Goal: Transaction & Acquisition: Purchase product/service

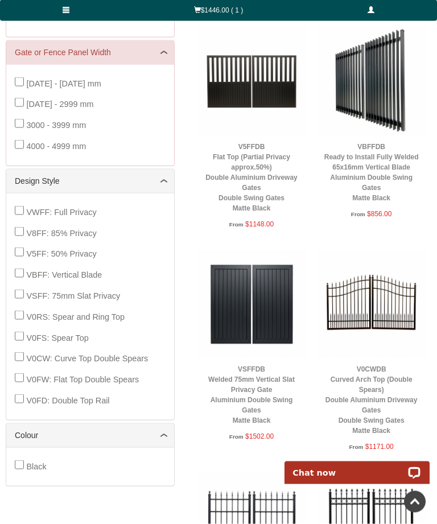
scroll to position [406, 0]
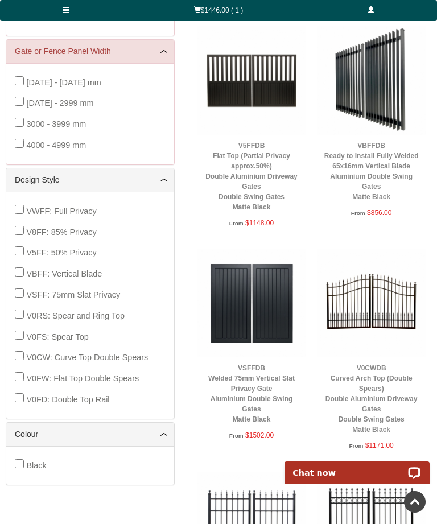
click at [371, 386] on link "V0CWDB Curved Arch Top (Double Spears) Double Aluminium Driveway Gates Double S…" at bounding box center [371, 398] width 92 height 69
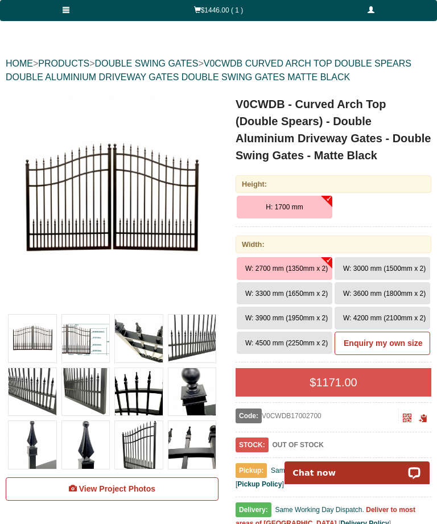
scroll to position [104, 0]
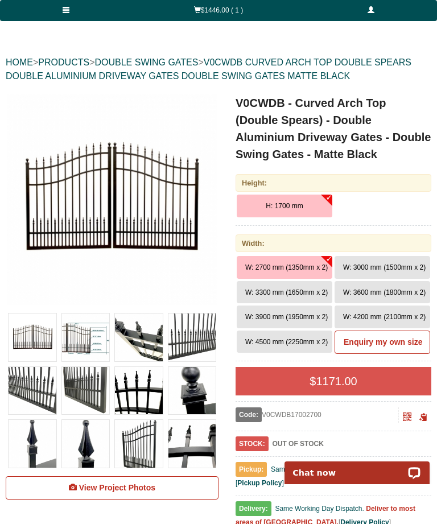
click at [309, 294] on span "W: 3300 mm (1650mm x 2)" at bounding box center [286, 292] width 82 height 8
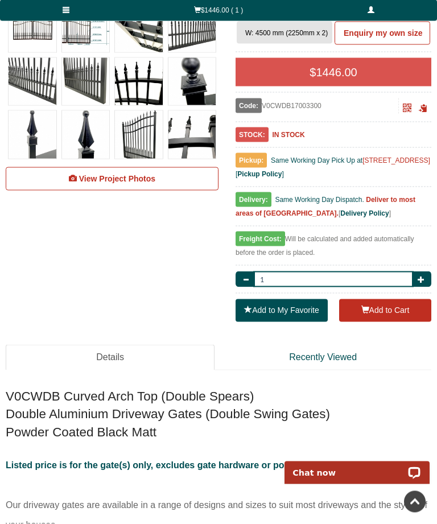
scroll to position [416, 0]
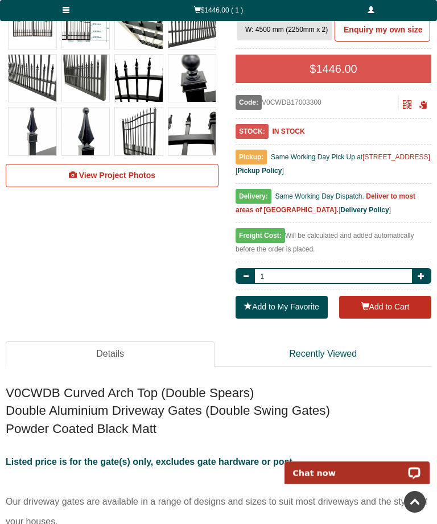
click at [392, 308] on button "Add to Cart" at bounding box center [385, 307] width 92 height 23
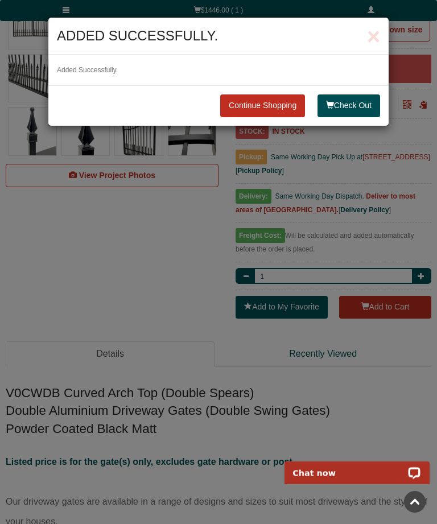
click at [262, 104] on link "Continue Shopping" at bounding box center [262, 105] width 85 height 23
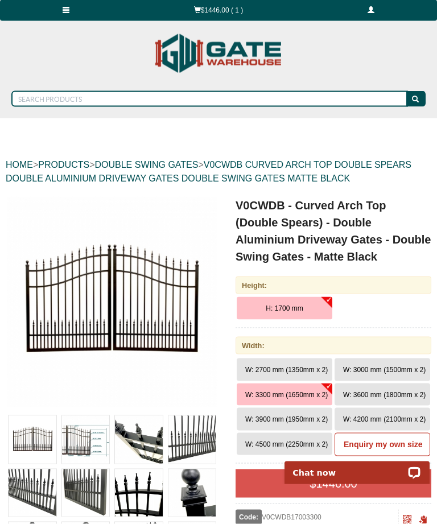
scroll to position [0, 0]
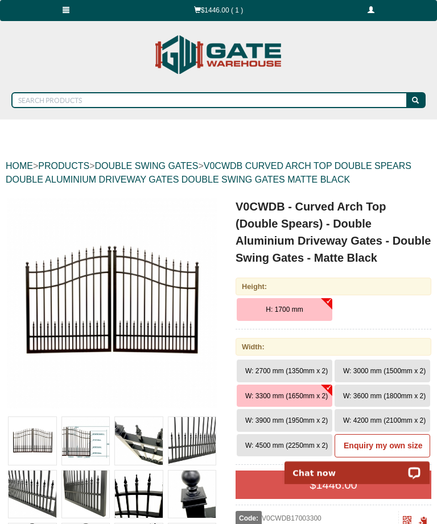
click at [69, 15] on link at bounding box center [65, 10] width 131 height 21
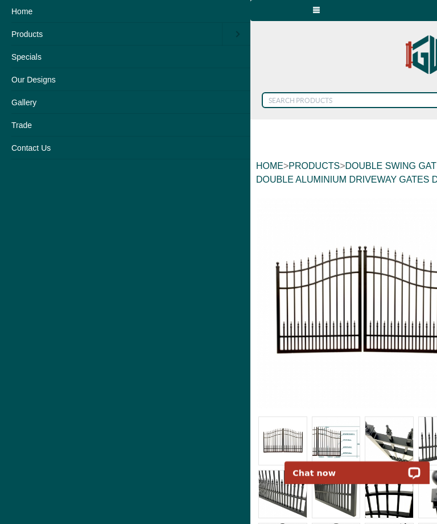
click at [28, 34] on link "Products" at bounding box center [111, 34] width 222 height 23
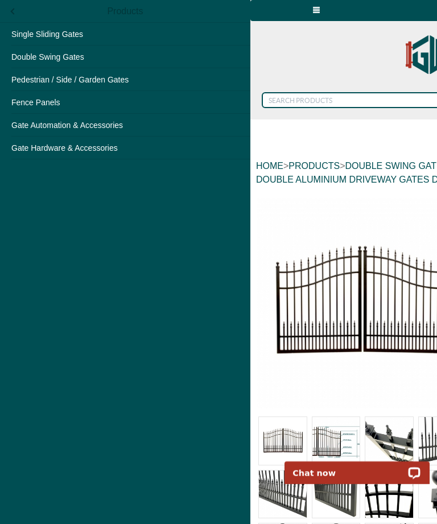
click at [100, 151] on link "Gate Hardware & Accessories" at bounding box center [125, 148] width 250 height 23
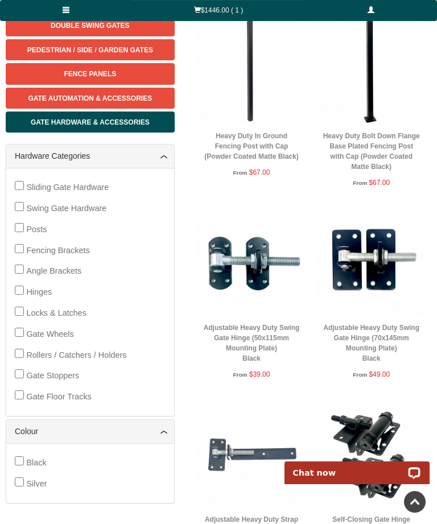
scroll to position [187, 0]
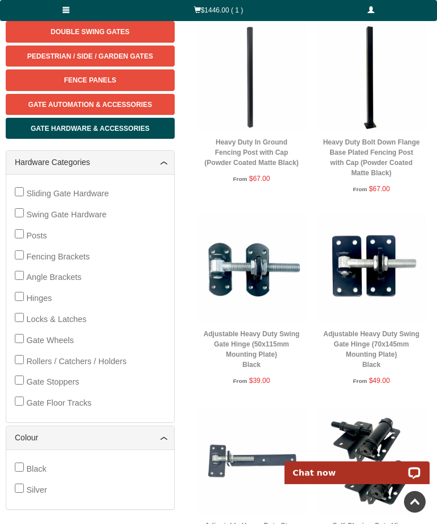
click at [262, 341] on link "Adjustable Heavy Duty Swing Gate Hinge (50x115mm Mounting Plate) Black" at bounding box center [252, 349] width 96 height 39
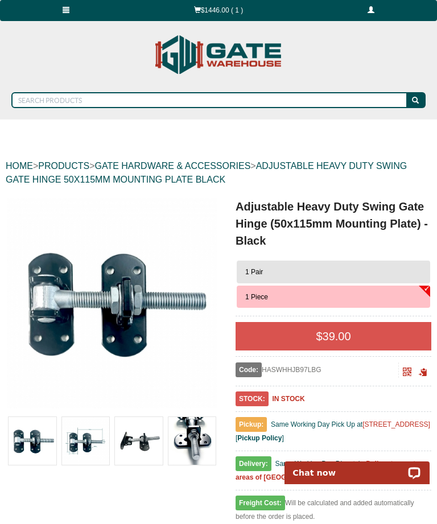
click at [407, 276] on button "1 Pair" at bounding box center [333, 272] width 193 height 23
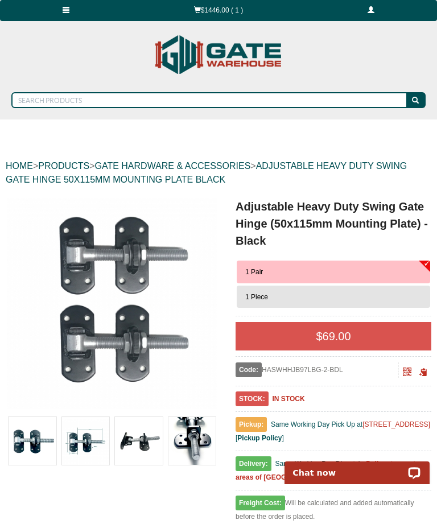
click at [407, 271] on button "1 Pair" at bounding box center [333, 272] width 193 height 23
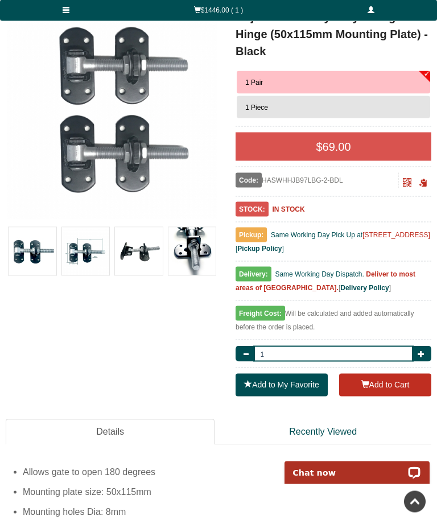
scroll to position [190, 0]
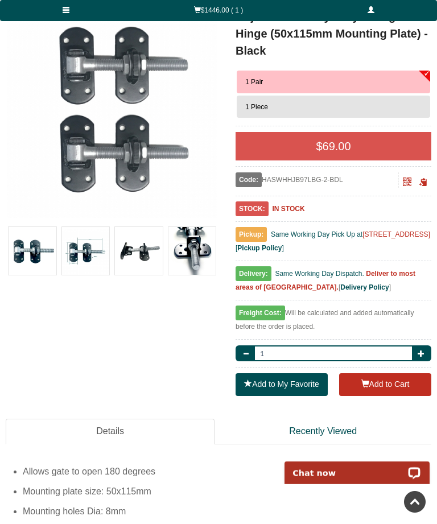
click at [422, 354] on span "button" at bounding box center [421, 353] width 7 height 7
type input "2"
click at [377, 386] on button "Add to Cart" at bounding box center [385, 384] width 92 height 23
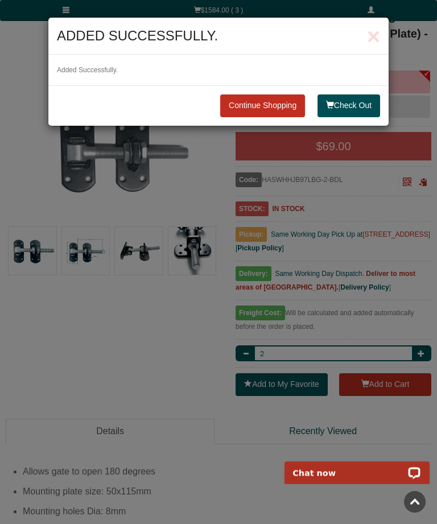
click at [272, 112] on link "Continue Shopping" at bounding box center [262, 105] width 85 height 23
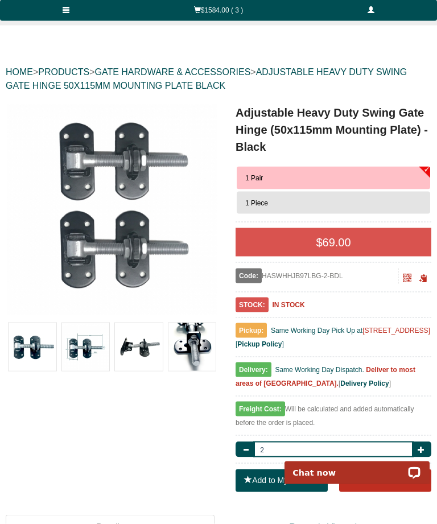
scroll to position [87, 0]
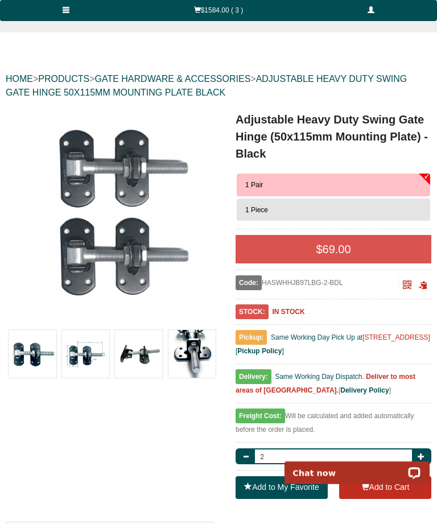
click at [65, 13] on span at bounding box center [66, 9] width 7 height 7
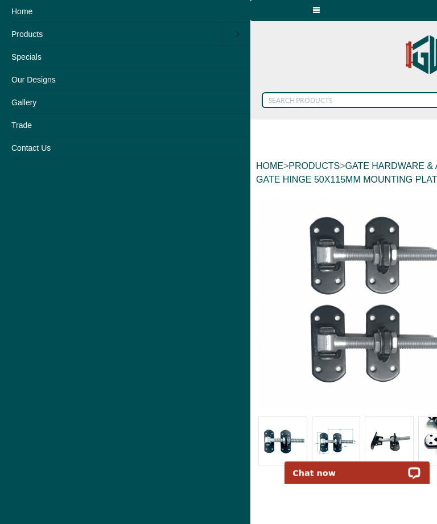
scroll to position [0, 0]
click at [39, 38] on link "Products" at bounding box center [111, 34] width 222 height 23
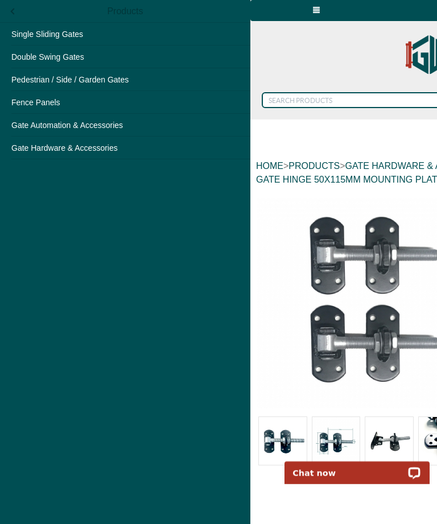
click at [68, 154] on link "Gate Hardware & Accessories" at bounding box center [125, 148] width 250 height 23
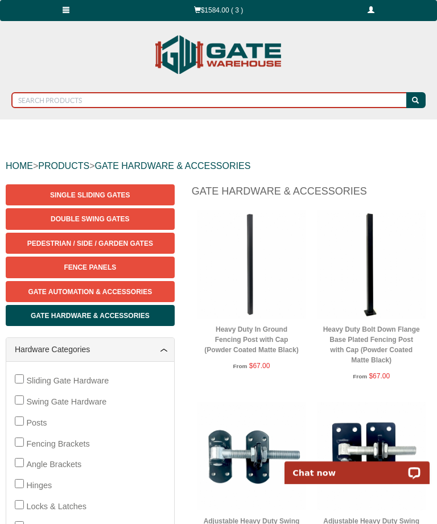
click at [86, 101] on input "text" at bounding box center [209, 100] width 397 height 16
type input "Post toppers"
click at [416, 100] on button "submit" at bounding box center [415, 100] width 19 height 16
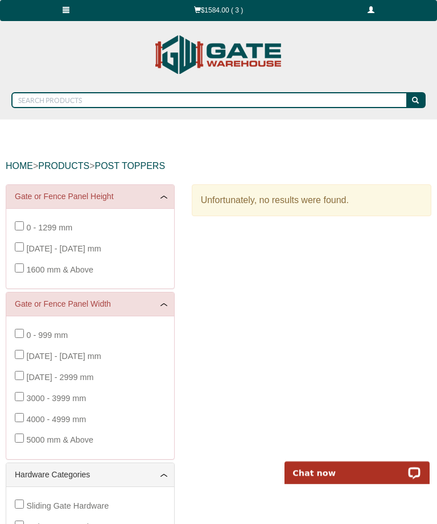
click at [221, 9] on link "$1584.00 ( 3 )" at bounding box center [218, 10] width 174 height 21
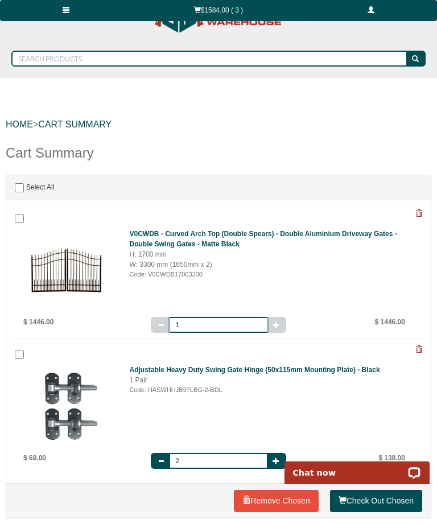
scroll to position [41, 0]
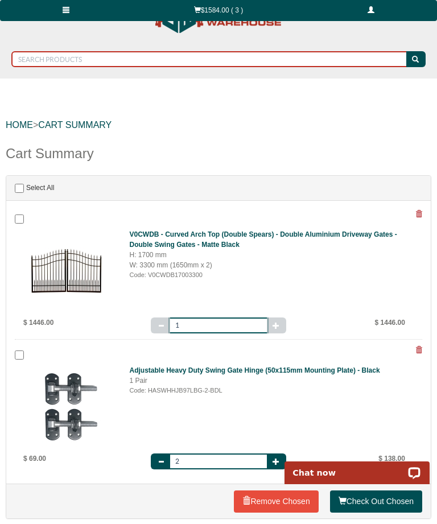
click at [44, 61] on input "text" at bounding box center [209, 59] width 397 height 16
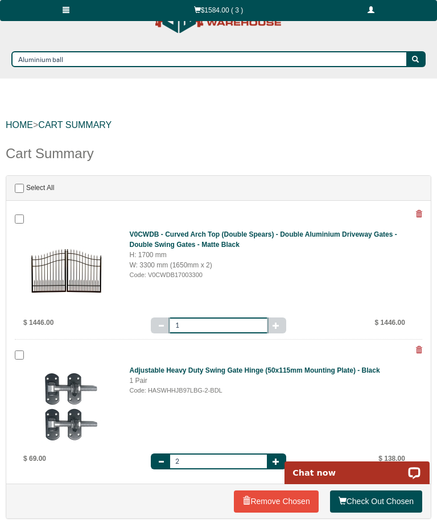
click at [410, 63] on div at bounding box center [218, 262] width 437 height 524
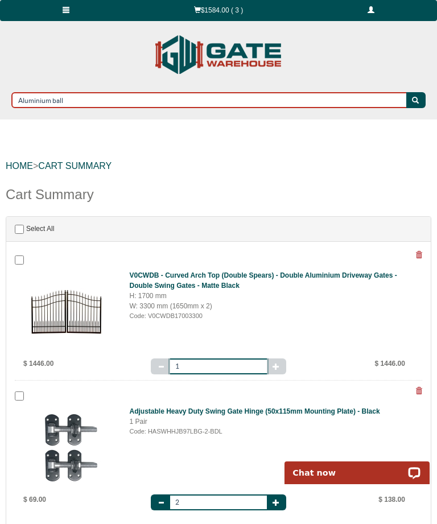
click at [110, 104] on input "Aluminium ball" at bounding box center [209, 100] width 397 height 16
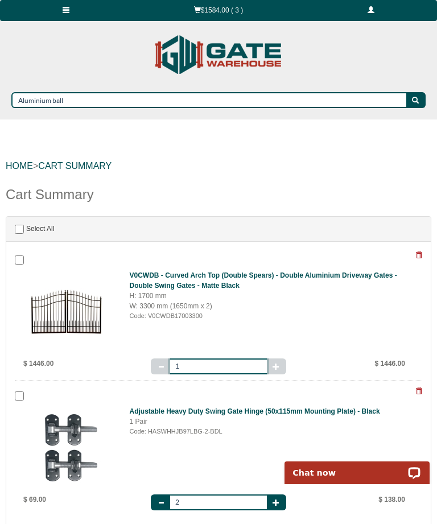
click at [118, 97] on div at bounding box center [218, 262] width 437 height 524
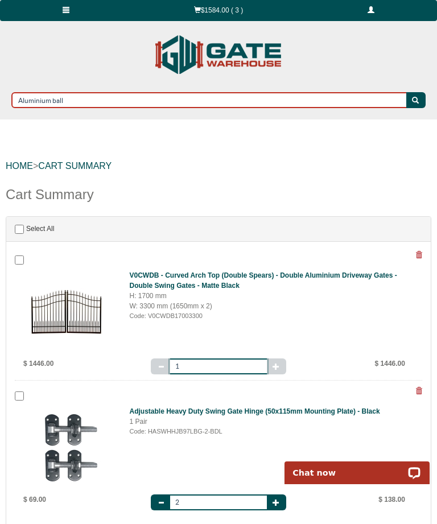
click at [104, 97] on input "Aluminium ball" at bounding box center [209, 100] width 397 height 16
type input "Aluminium ball cap"
click at [416, 100] on button "submit" at bounding box center [415, 100] width 19 height 16
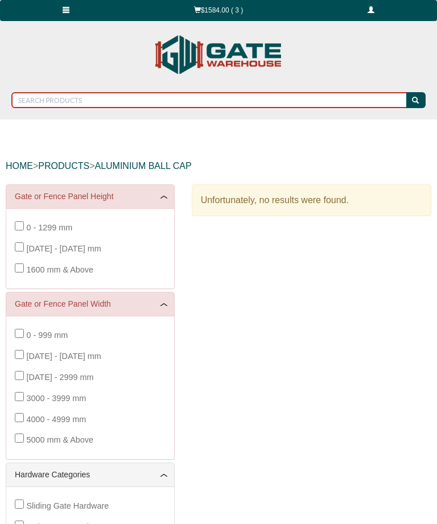
click at [89, 103] on input "text" at bounding box center [209, 100] width 397 height 16
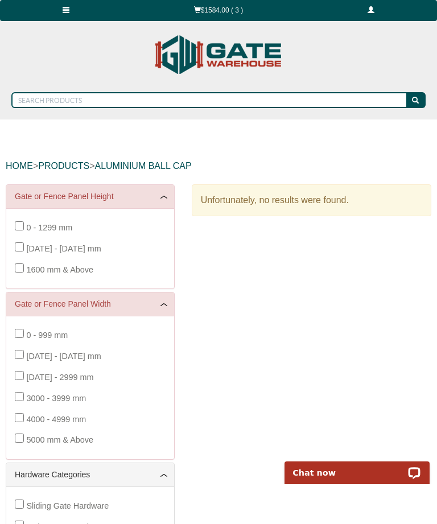
click at [87, 103] on div at bounding box center [218, 262] width 437 height 524
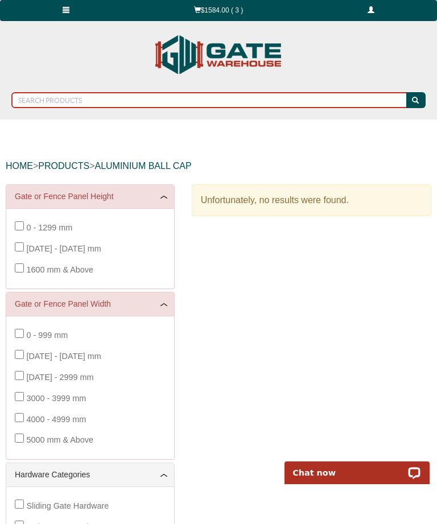
click at [85, 96] on input "text" at bounding box center [209, 100] width 397 height 16
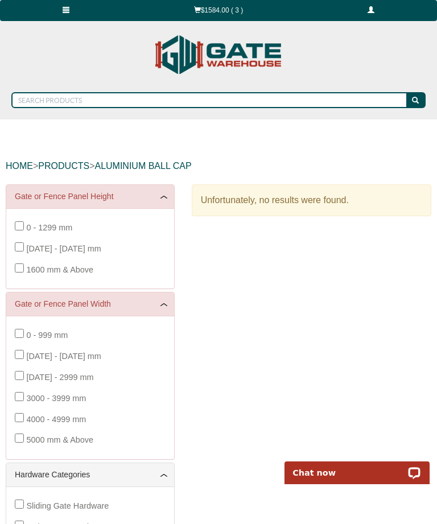
click at [84, 96] on div at bounding box center [218, 262] width 437 height 524
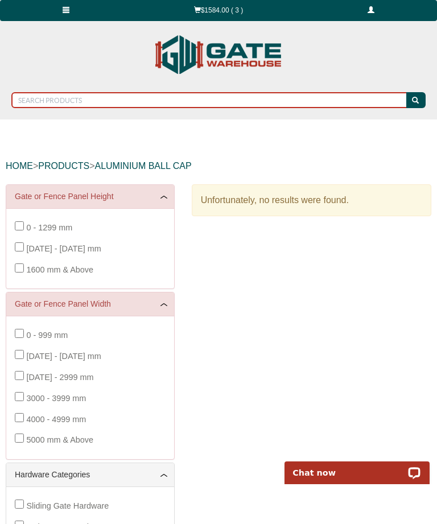
click at [67, 101] on input "text" at bounding box center [209, 100] width 397 height 16
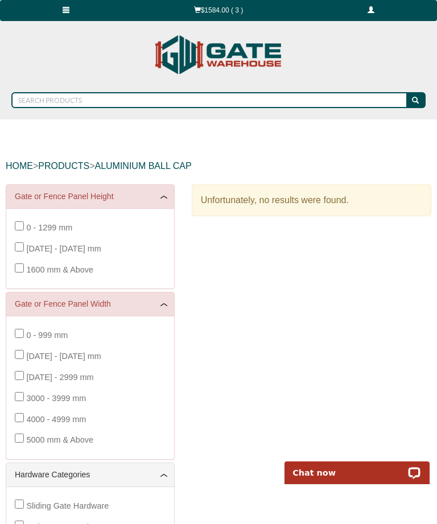
click at [67, 102] on div at bounding box center [218, 262] width 437 height 524
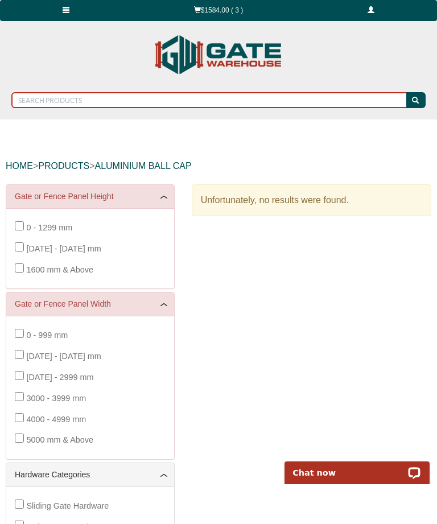
click at [76, 97] on input "text" at bounding box center [209, 100] width 397 height 16
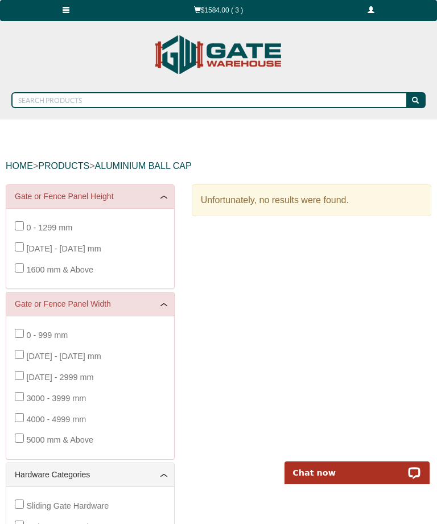
click at [75, 97] on div at bounding box center [218, 262] width 437 height 524
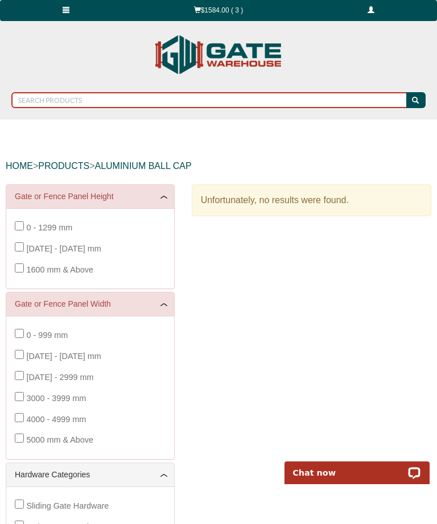
click at [44, 101] on input "text" at bounding box center [209, 100] width 397 height 16
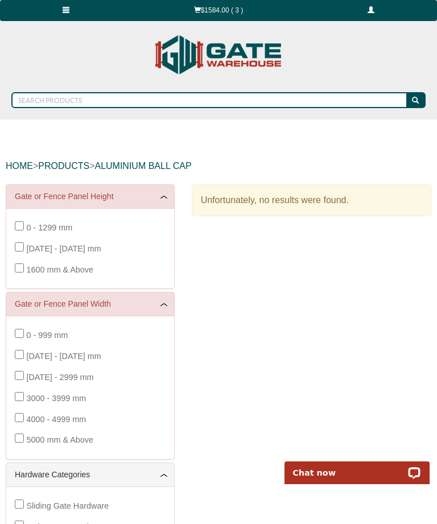
click at [43, 101] on div at bounding box center [218, 262] width 437 height 524
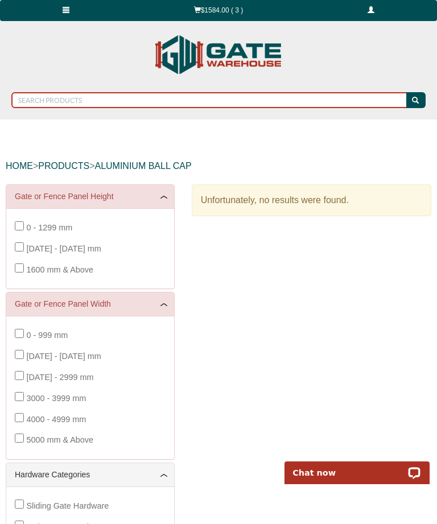
click at [53, 105] on input "text" at bounding box center [209, 100] width 397 height 16
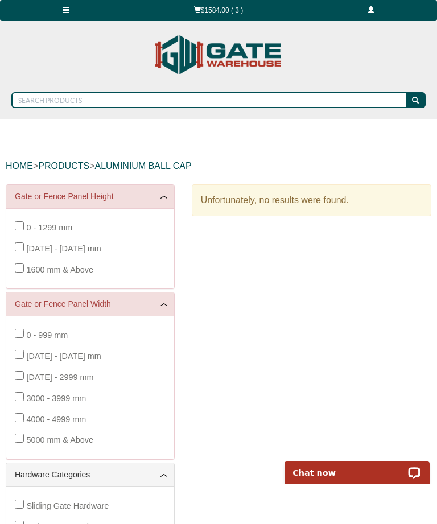
click at [52, 104] on div at bounding box center [218, 262] width 437 height 524
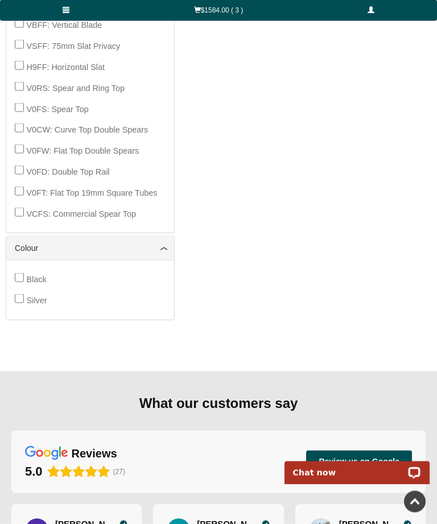
scroll to position [819, 0]
click at [413, 470] on div "Open LiveChat chat widget" at bounding box center [415, 472] width 14 height 14
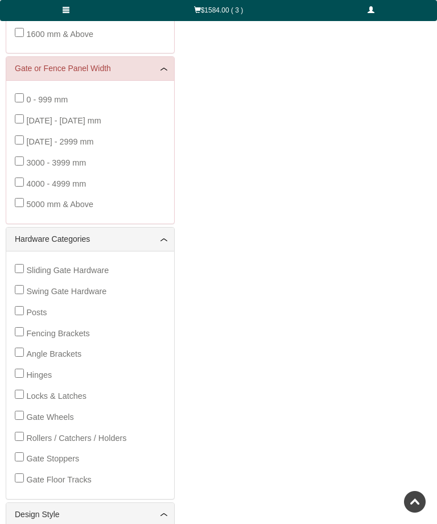
scroll to position [234, 0]
